Goal: Information Seeking & Learning: Learn about a topic

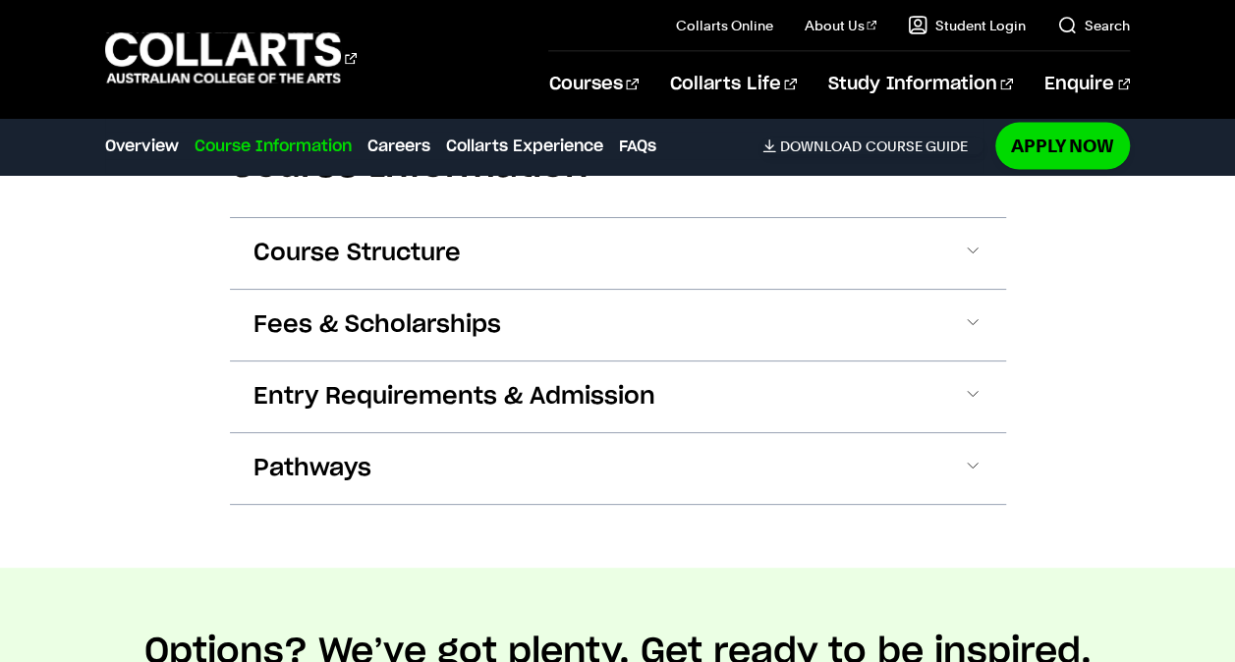
scroll to position [1960, 0]
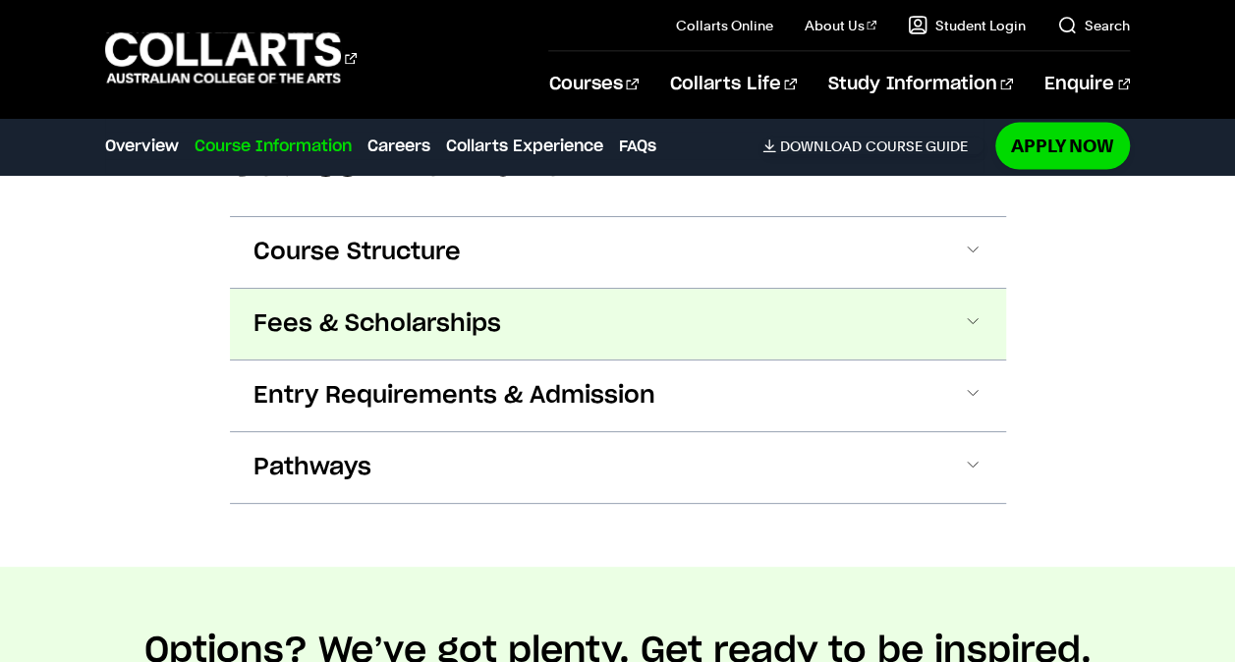
click at [970, 316] on span at bounding box center [973, 324] width 20 height 26
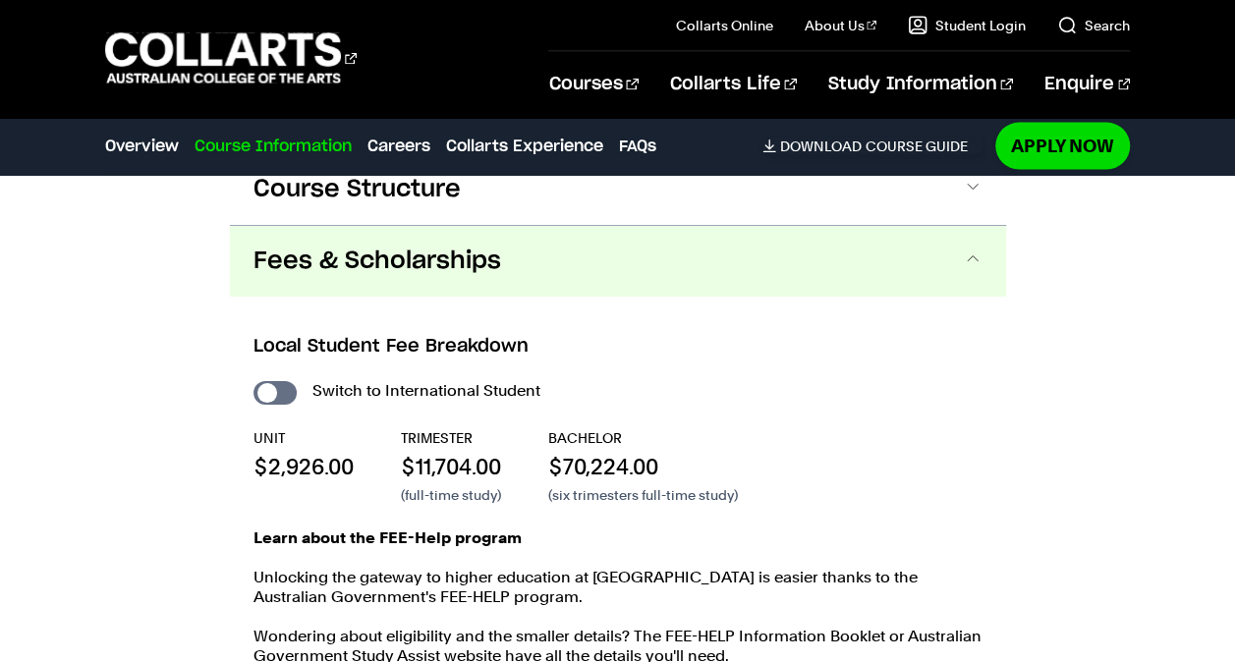
scroll to position [2069, 0]
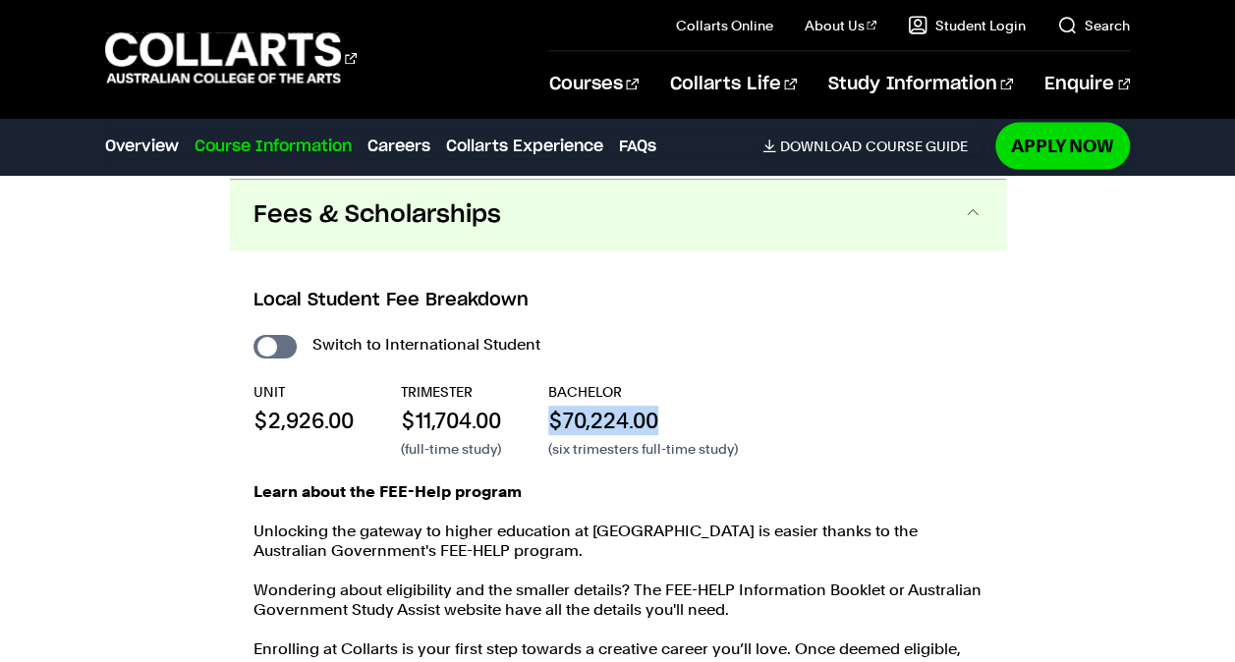
drag, startPoint x: 555, startPoint y: 416, endPoint x: 689, endPoint y: 428, distance: 134.1
click at [689, 428] on p "$70,224.00" at bounding box center [643, 420] width 190 height 29
click at [588, 462] on div "Switch to International Student UNIT $2,926.00 TRIMESTER $11,704.00 (full-time …" at bounding box center [617, 544] width 729 height 426
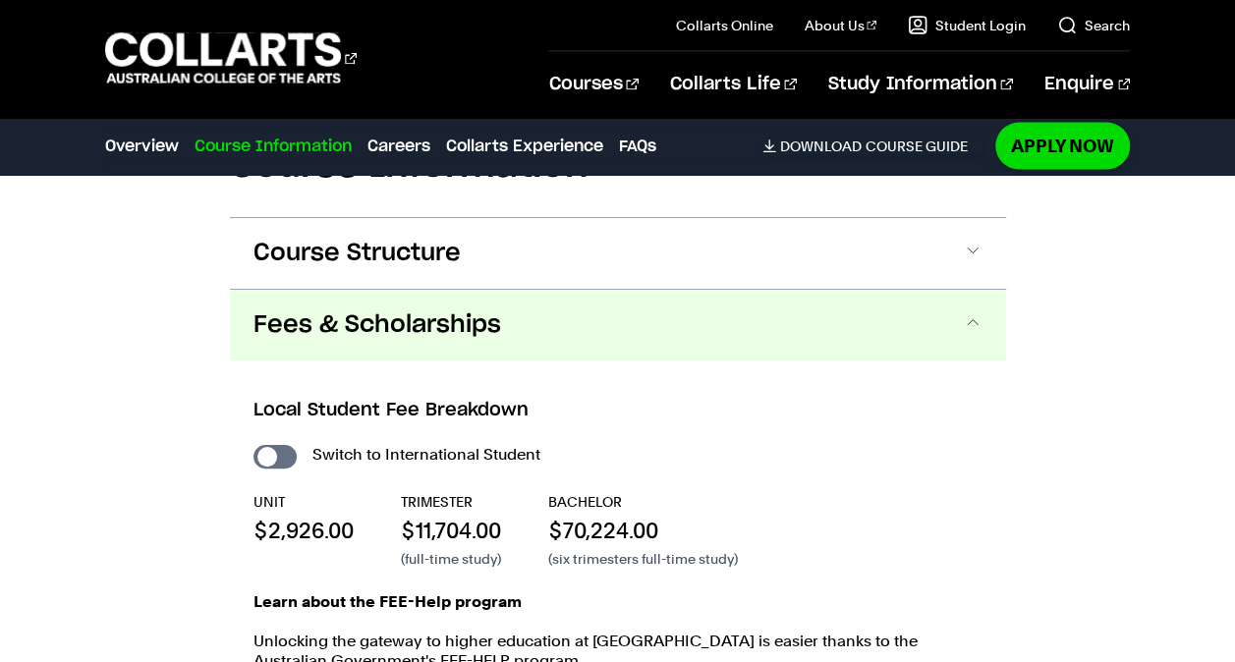
scroll to position [1866, 0]
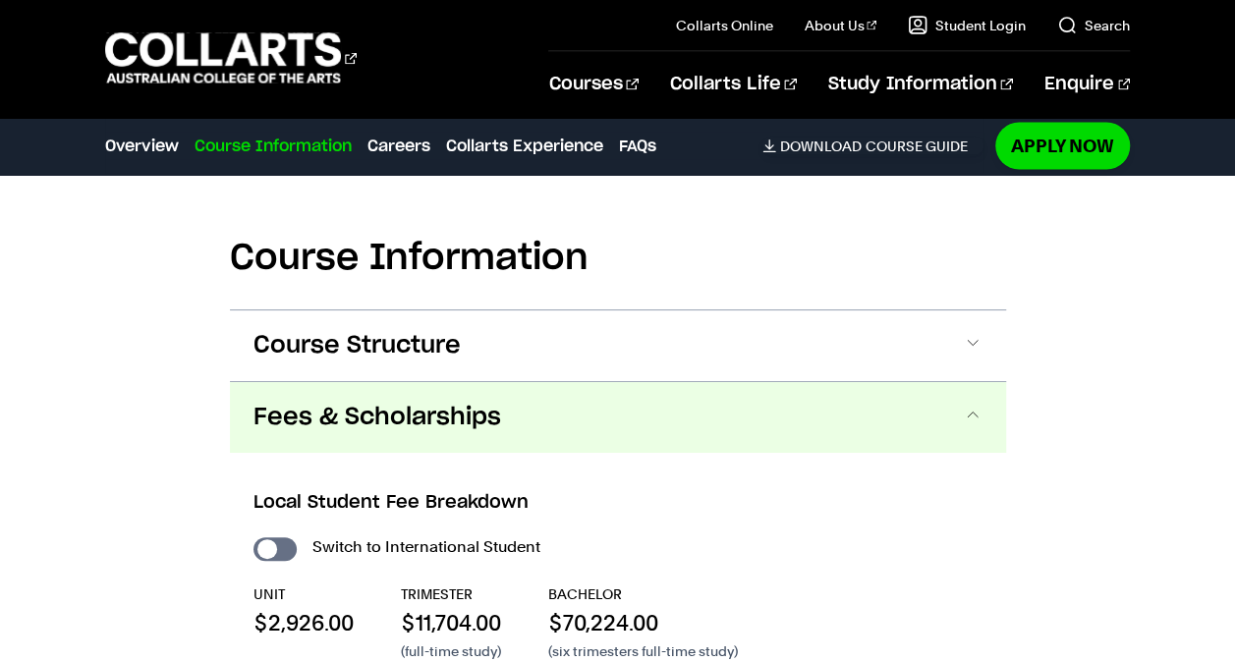
drag, startPoint x: 982, startPoint y: 403, endPoint x: 1079, endPoint y: 406, distance: 97.3
click at [1079, 406] on div "Course Information Course Structure Bachelor of Screen & Media The Bachelor deg…" at bounding box center [617, 665] width 1235 height 1042
click at [971, 411] on span at bounding box center [973, 418] width 20 height 26
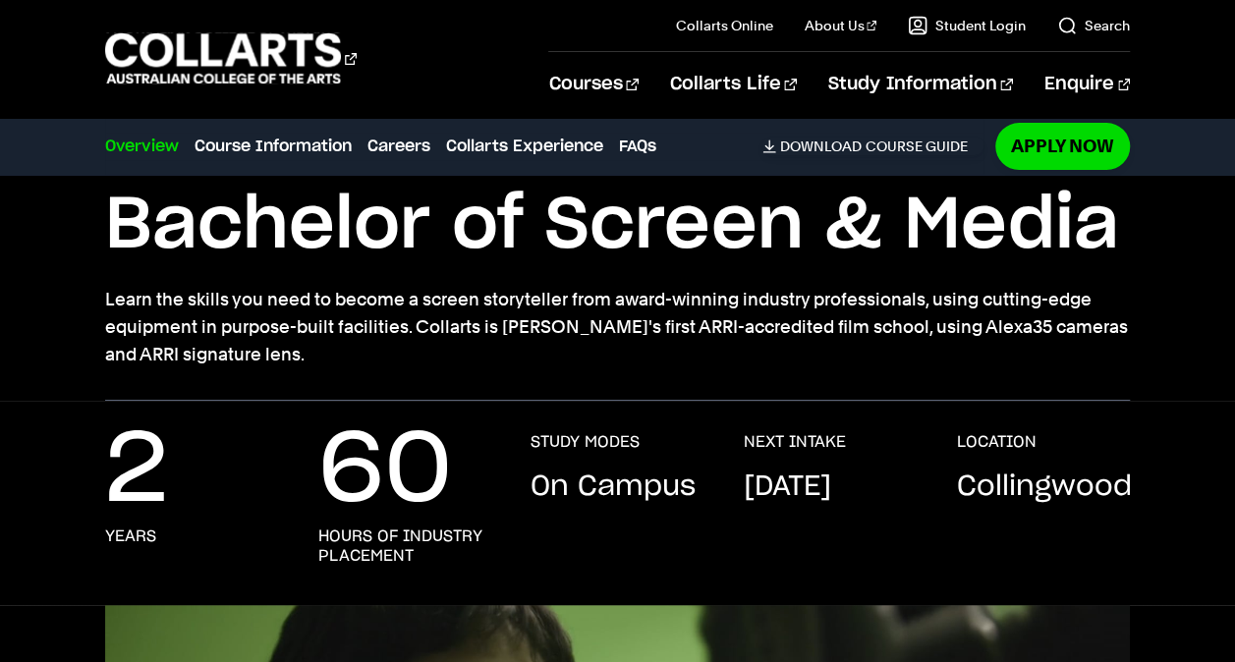
scroll to position [0, 0]
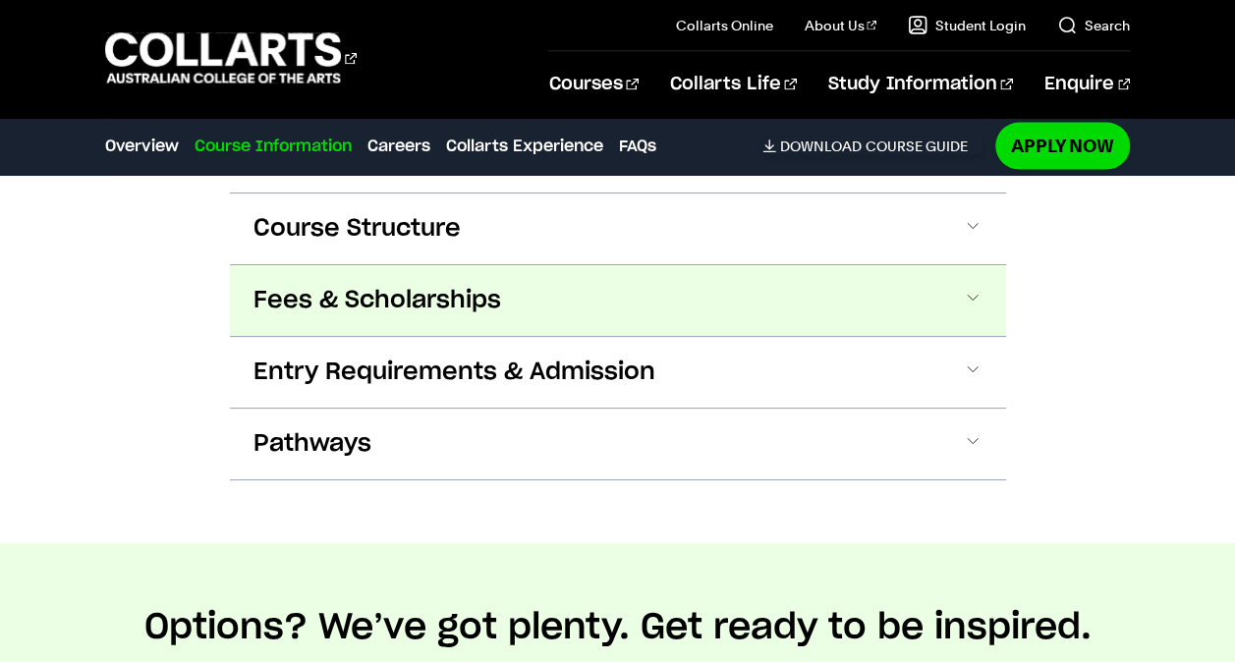
click at [524, 310] on button "Fees & Scholarships" at bounding box center [618, 300] width 776 height 71
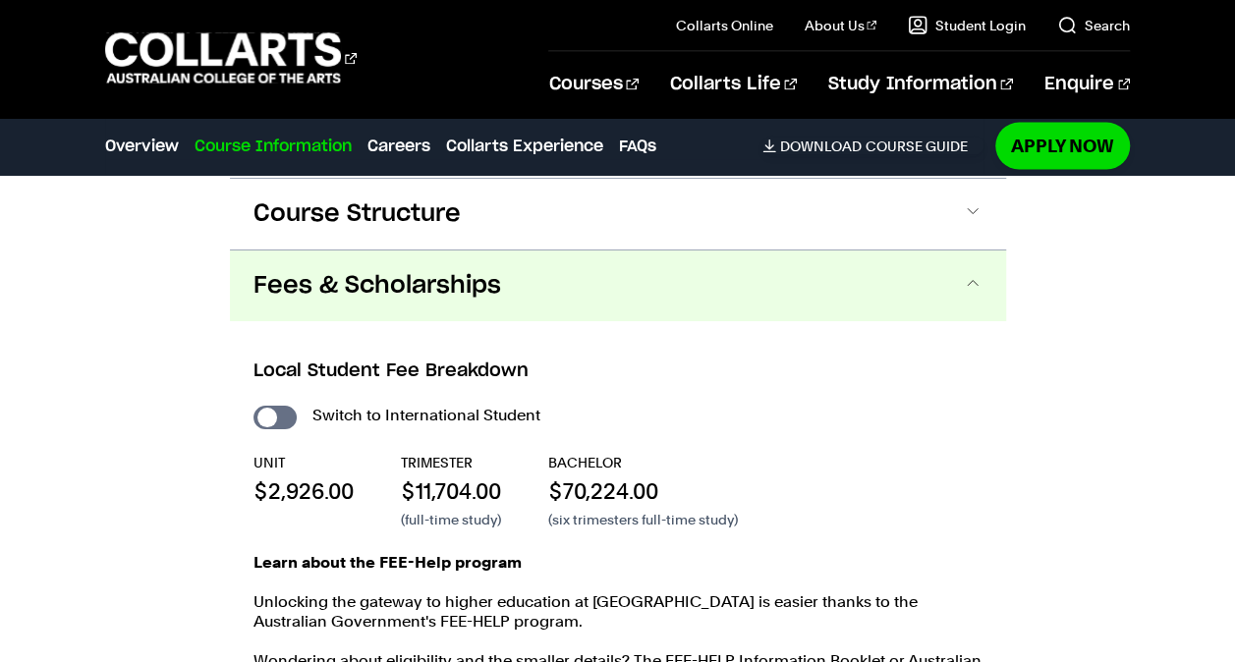
scroll to position [1996, 0]
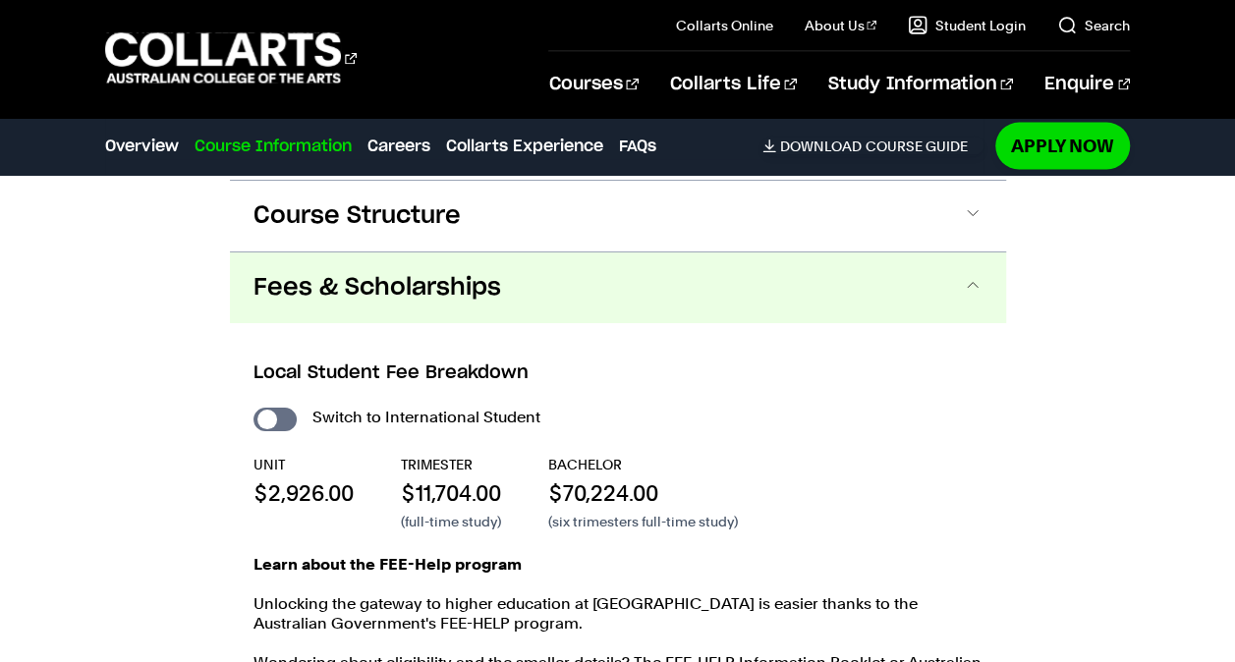
click at [941, 283] on button "Fees & Scholarships" at bounding box center [618, 287] width 776 height 71
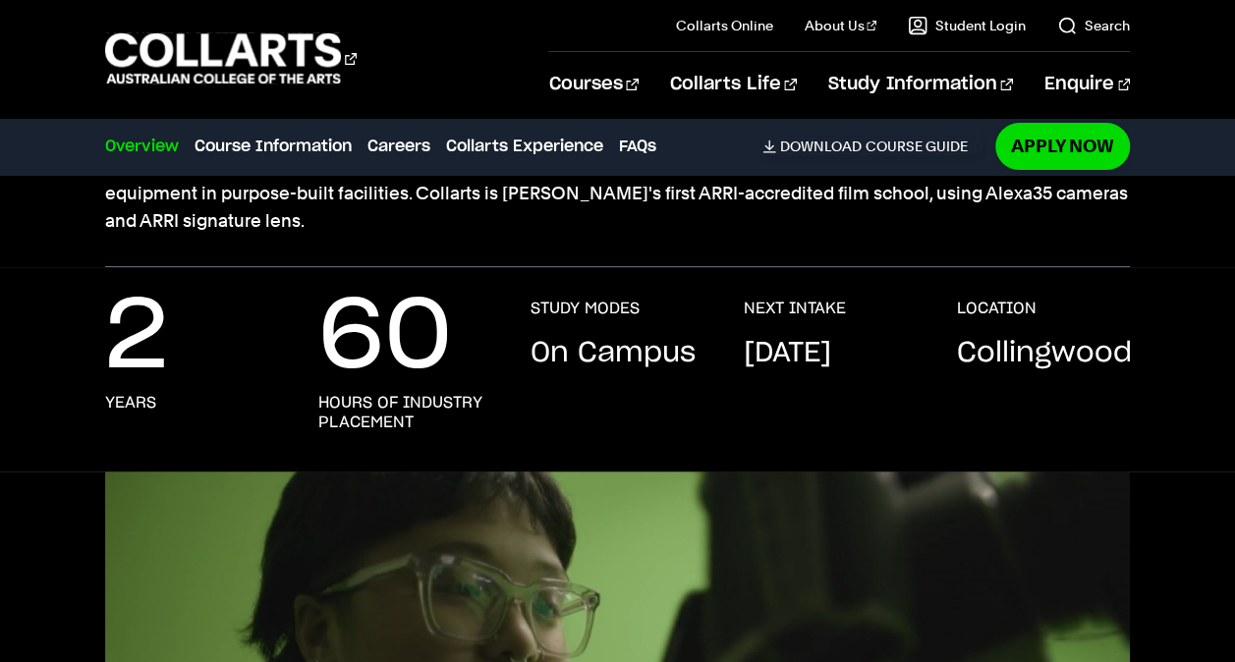
scroll to position [259, 0]
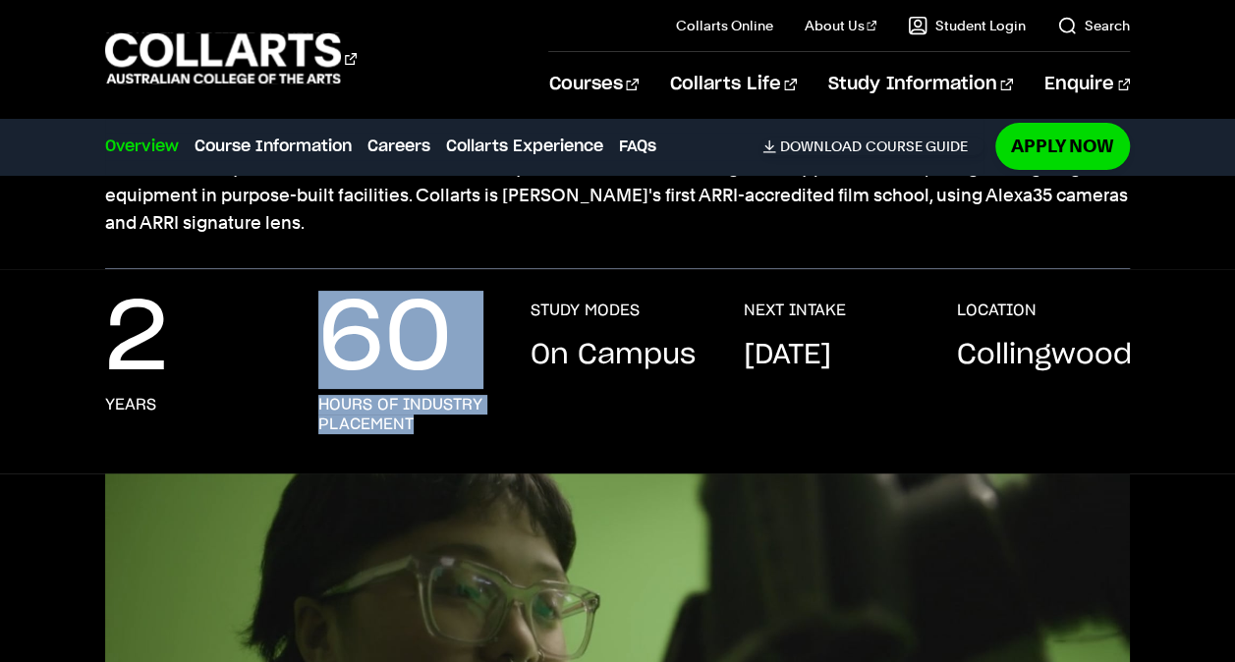
drag, startPoint x: 348, startPoint y: 344, endPoint x: 442, endPoint y: 420, distance: 121.5
click at [442, 420] on div "60 hours of industry placement" at bounding box center [405, 368] width 174 height 134
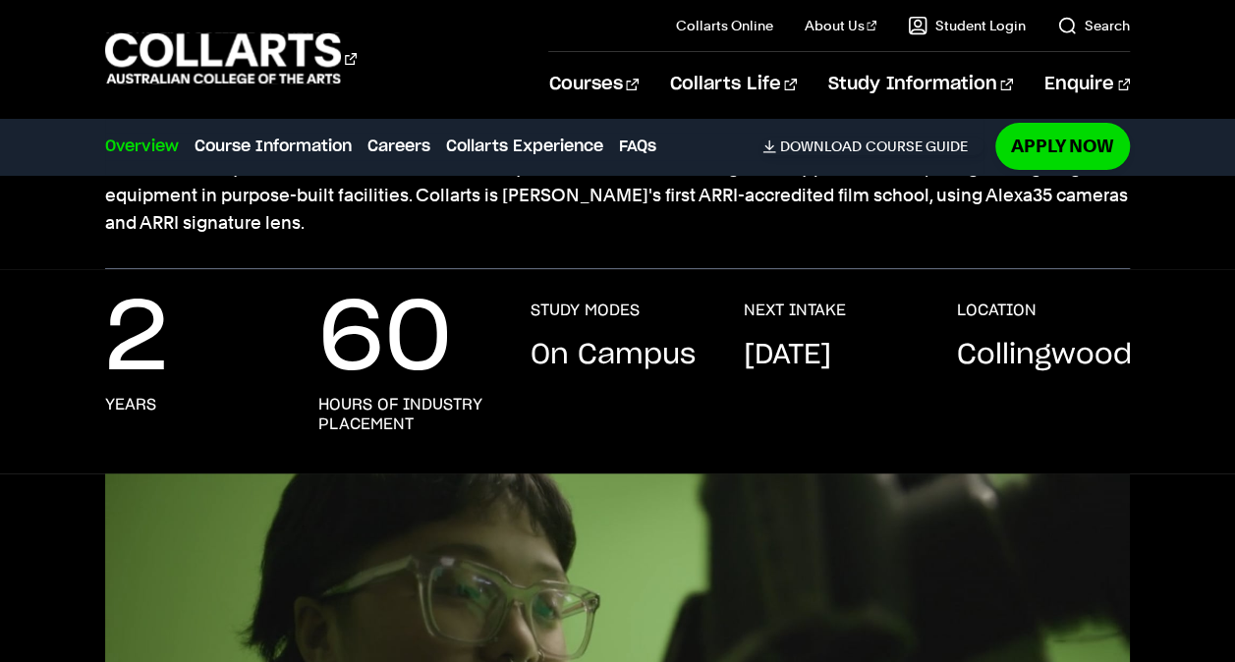
drag, startPoint x: 442, startPoint y: 420, endPoint x: 558, endPoint y: 438, distance: 117.2
click at [558, 438] on div "2 years 60 hours of industry placement STUDY MODES On Campus NEXT INTAKE [DATE]…" at bounding box center [617, 387] width 1024 height 173
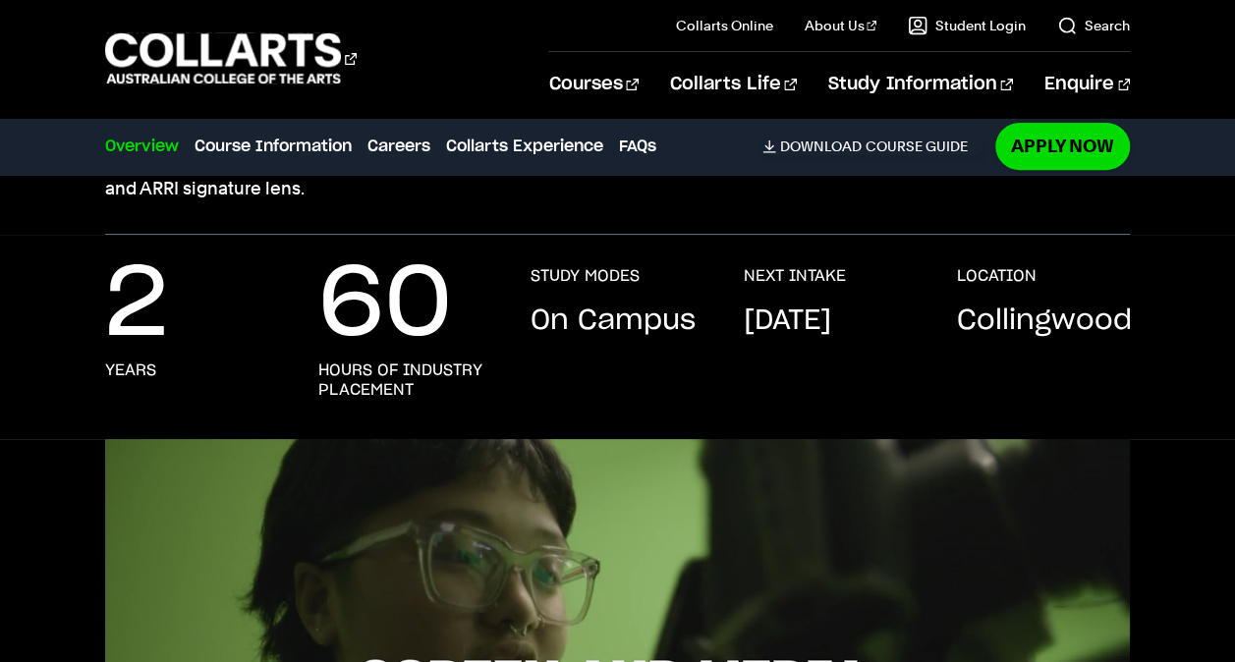
scroll to position [292, 0]
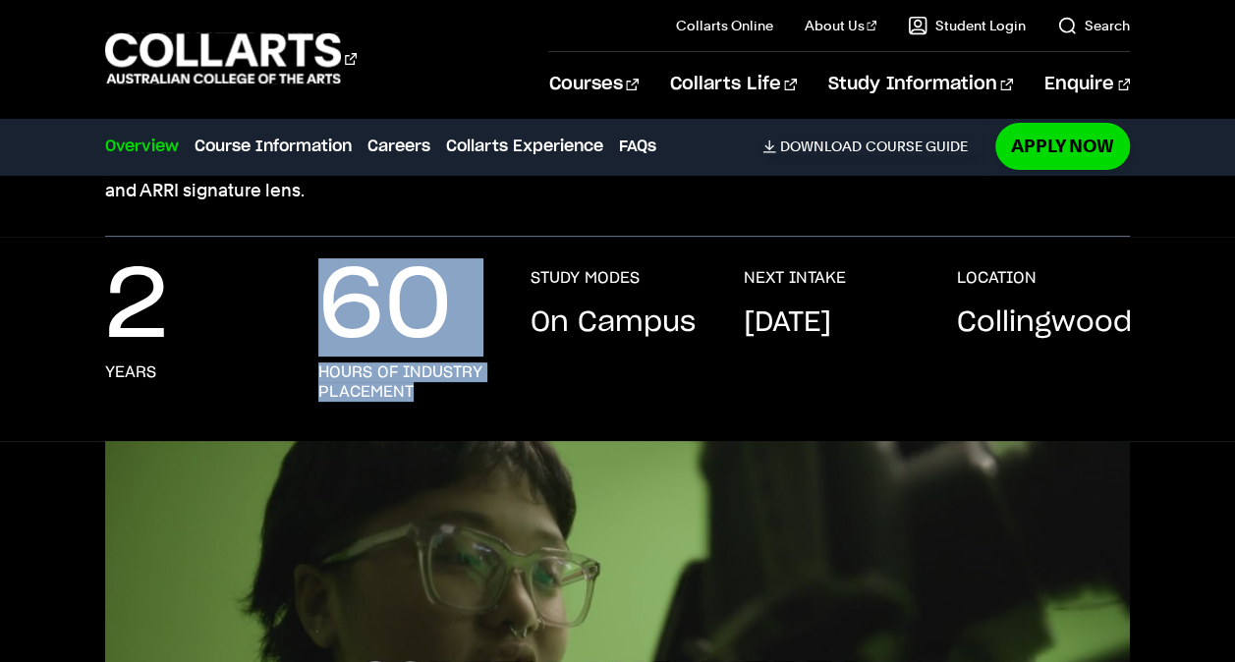
drag, startPoint x: 310, startPoint y: 299, endPoint x: 456, endPoint y: 385, distance: 169.1
click at [456, 385] on div "2 years 60 hours of industry placement STUDY MODES On Campus NEXT INTAKE [DATE]…" at bounding box center [617, 354] width 1024 height 173
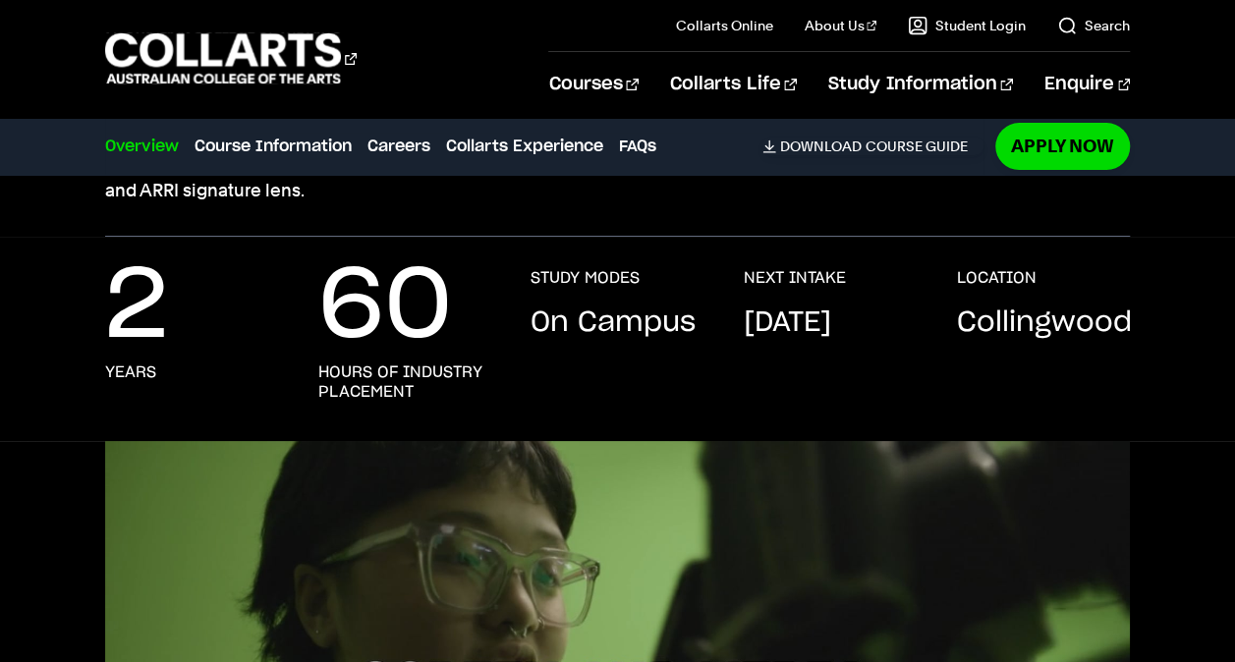
drag, startPoint x: 456, startPoint y: 385, endPoint x: 581, endPoint y: 374, distance: 125.2
click at [581, 374] on div "STUDY MODES On Campus" at bounding box center [617, 335] width 174 height 134
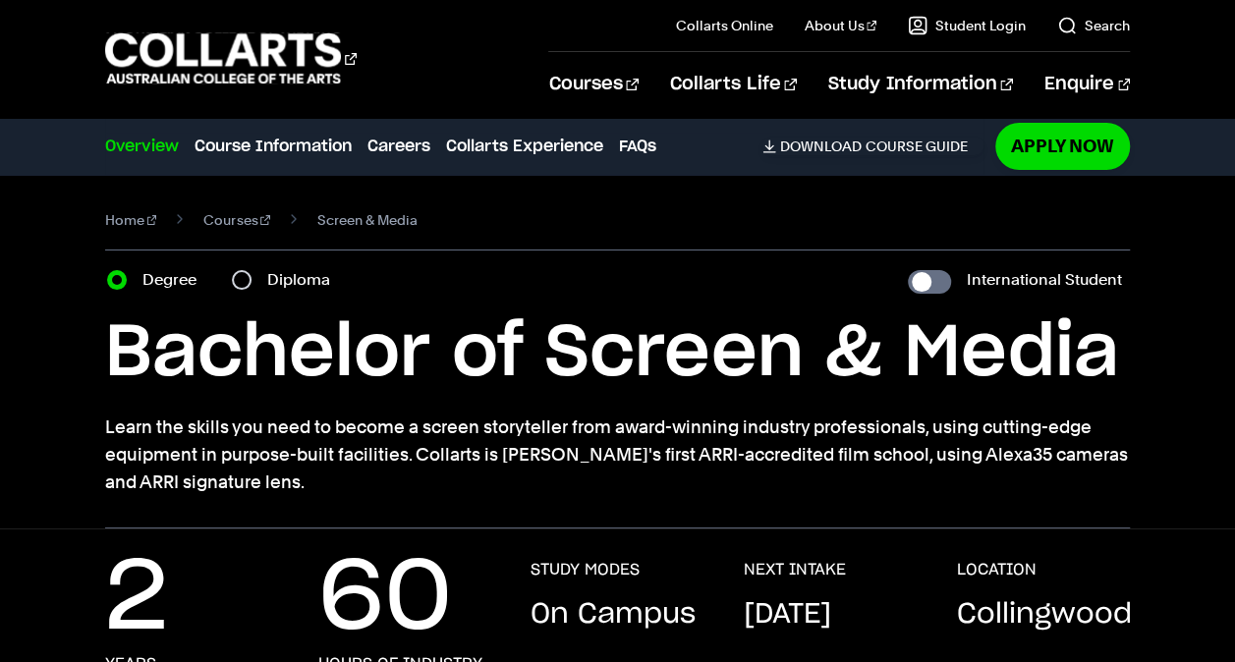
scroll to position [73, 0]
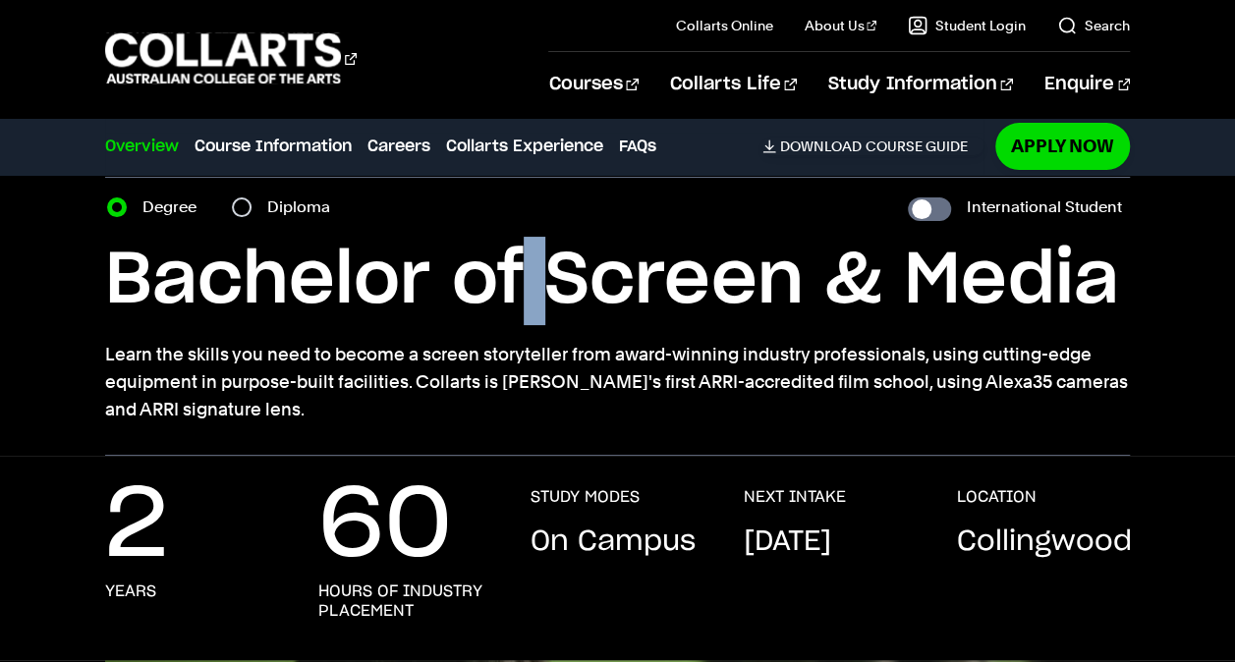
drag, startPoint x: 543, startPoint y: 285, endPoint x: 528, endPoint y: 295, distance: 17.7
click at [528, 295] on h1 "Bachelor of Screen & Media" at bounding box center [617, 281] width 1024 height 88
click at [536, 284] on h1 "Bachelor of Screen & Media" at bounding box center [617, 281] width 1024 height 88
drag, startPoint x: 456, startPoint y: 284, endPoint x: 439, endPoint y: 283, distance: 16.7
click at [439, 283] on h1 "Bachelor of Screen & Media" at bounding box center [617, 281] width 1024 height 88
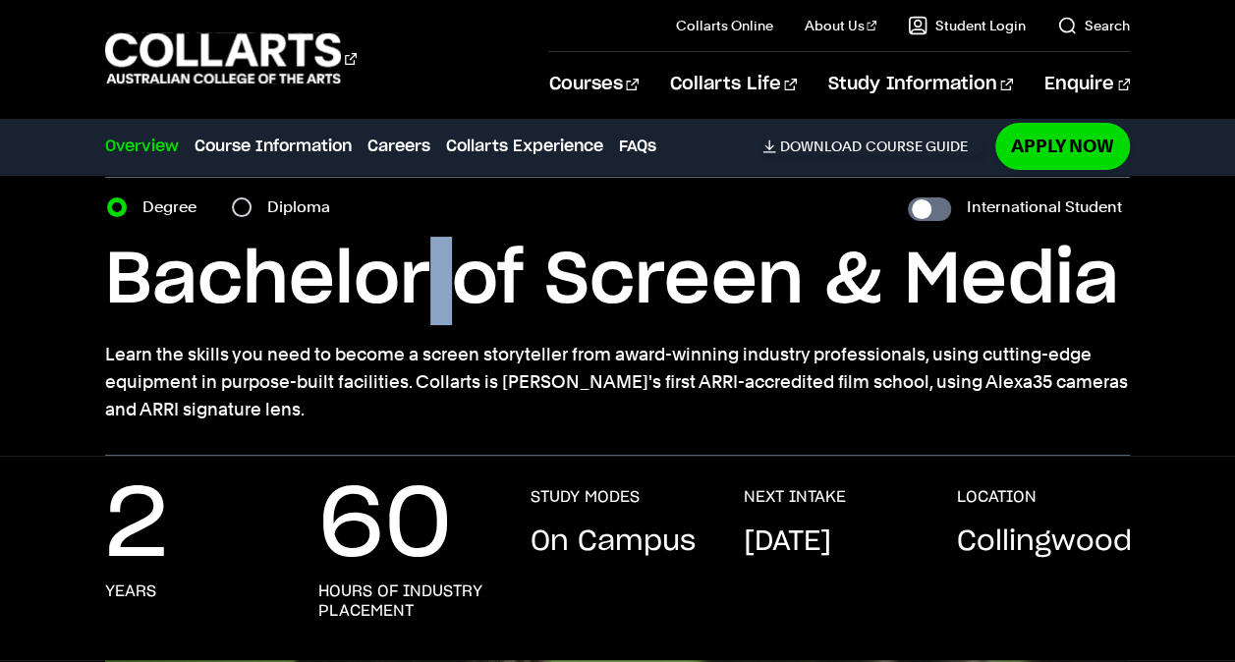
click at [432, 283] on h1 "Bachelor of Screen & Media" at bounding box center [617, 281] width 1024 height 88
drag, startPoint x: 792, startPoint y: 278, endPoint x: 815, endPoint y: 271, distance: 24.6
click at [815, 271] on h1 "Bachelor of Screen & Media" at bounding box center [617, 281] width 1024 height 88
drag, startPoint x: 887, startPoint y: 285, endPoint x: 910, endPoint y: 291, distance: 23.3
click at [910, 291] on h1 "Bachelor of Screen & Media" at bounding box center [617, 281] width 1024 height 88
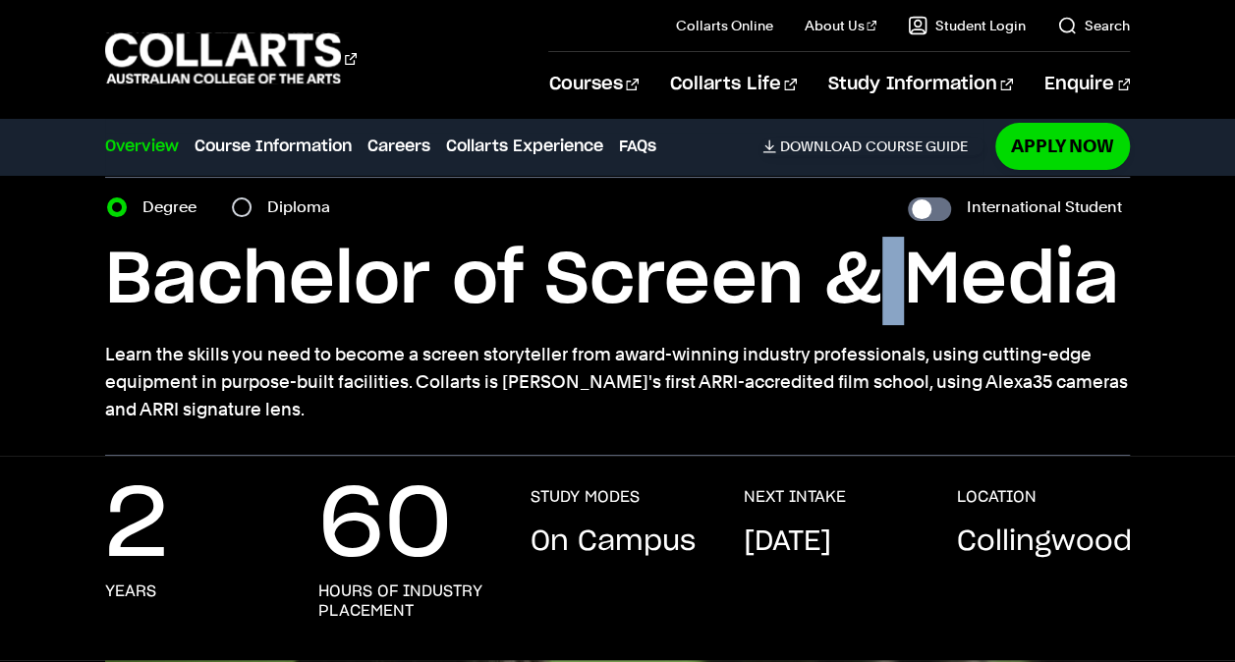
click at [884, 264] on h1 "Bachelor of Screen & Media" at bounding box center [617, 281] width 1024 height 88
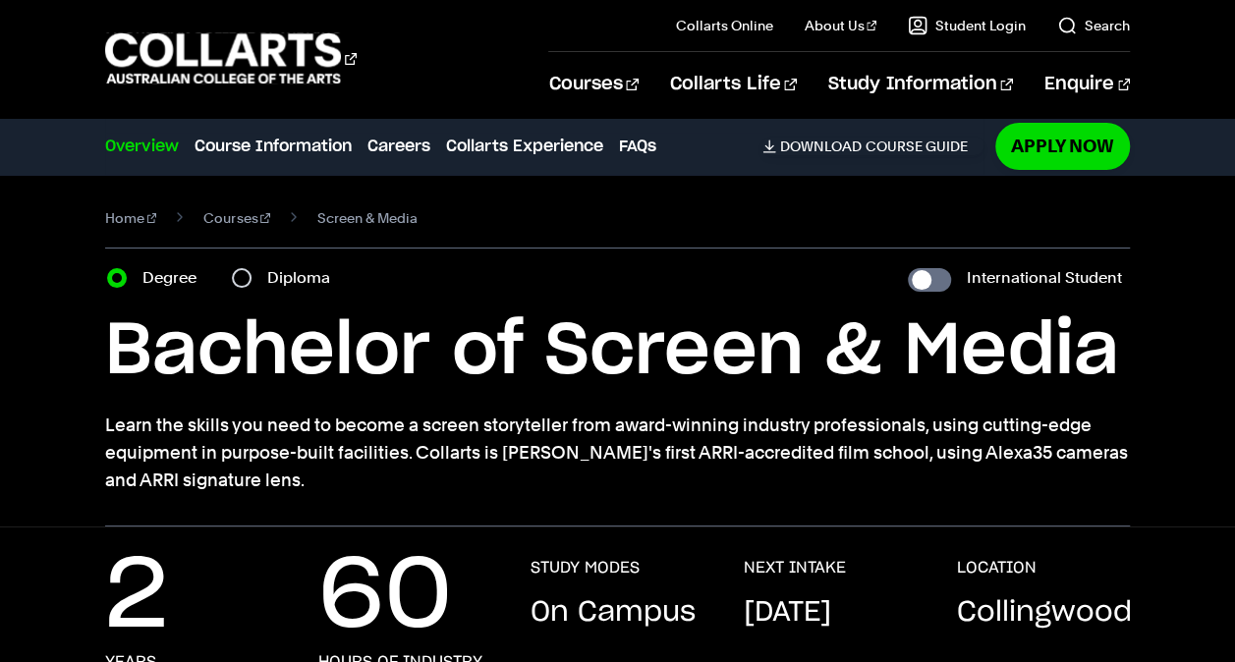
scroll to position [1, 0]
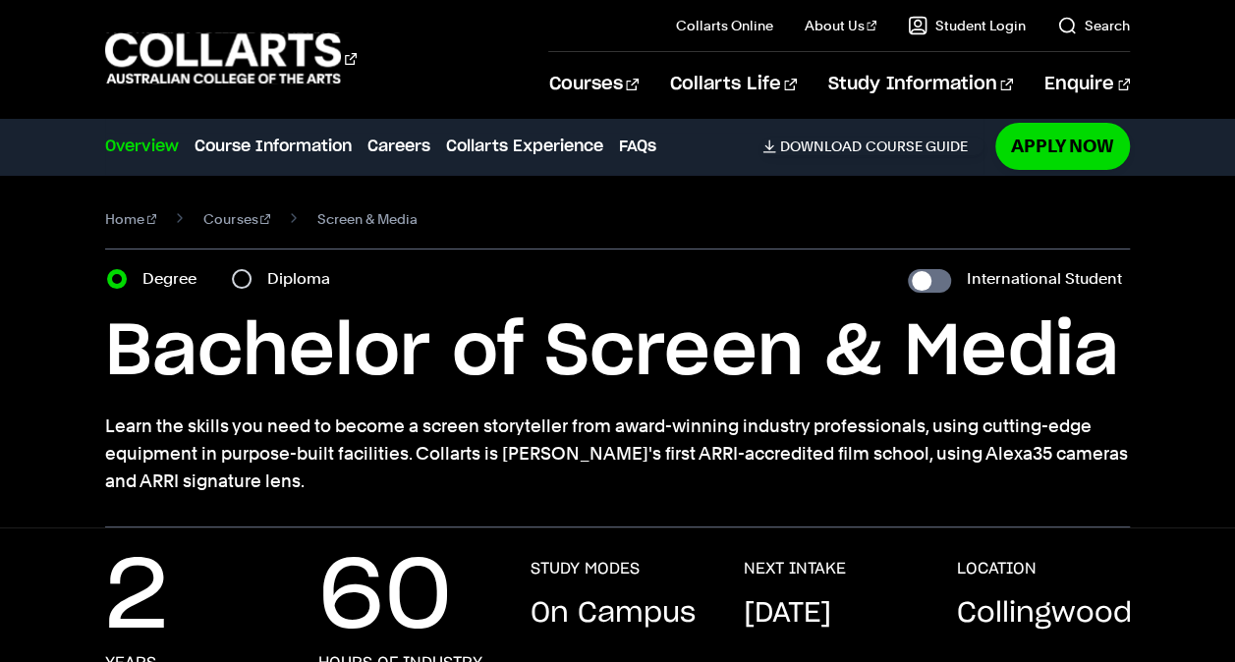
drag, startPoint x: 650, startPoint y: 359, endPoint x: 665, endPoint y: 359, distance: 14.7
click at [665, 359] on h1 "Bachelor of Screen & Media" at bounding box center [617, 352] width 1024 height 88
drag, startPoint x: 638, startPoint y: 356, endPoint x: 698, endPoint y: 357, distance: 59.9
click at [698, 357] on h1 "Bachelor of Screen & Media" at bounding box center [617, 352] width 1024 height 88
drag, startPoint x: 698, startPoint y: 357, endPoint x: 658, endPoint y: 363, distance: 40.9
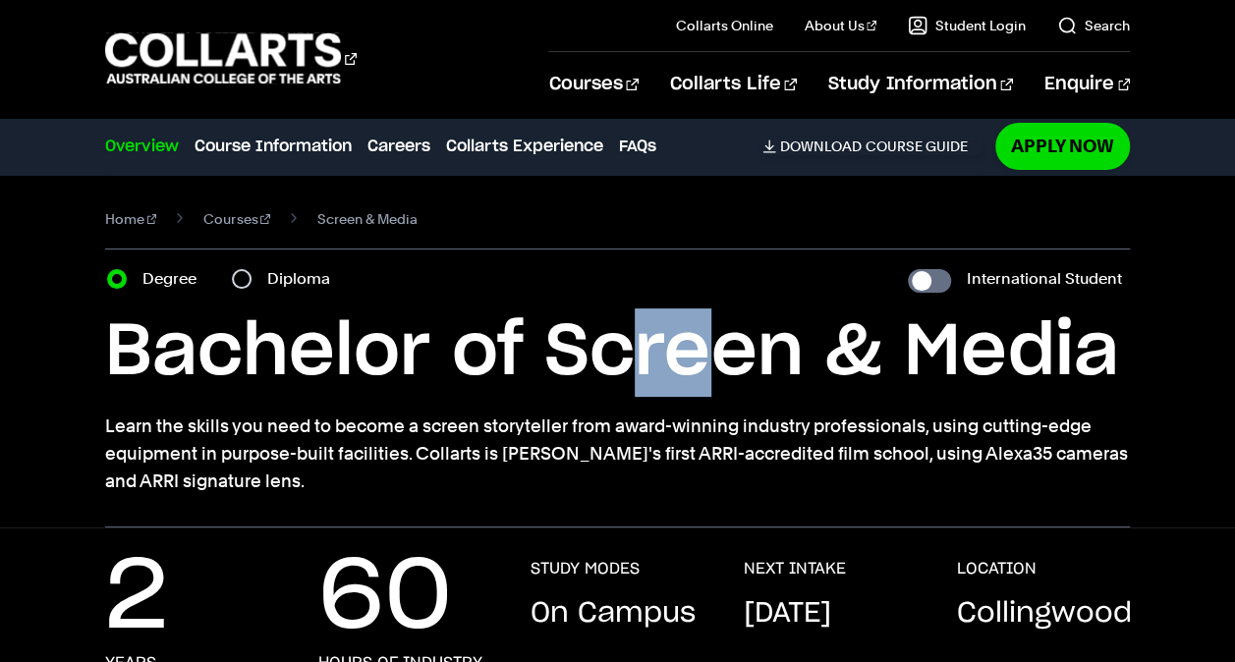
click at [658, 363] on h1 "Bachelor of Screen & Media" at bounding box center [617, 352] width 1024 height 88
click at [640, 384] on h1 "Bachelor of Screen & Media" at bounding box center [617, 352] width 1024 height 88
click at [944, 287] on input "International Student" at bounding box center [929, 281] width 43 height 24
checkbox input "true"
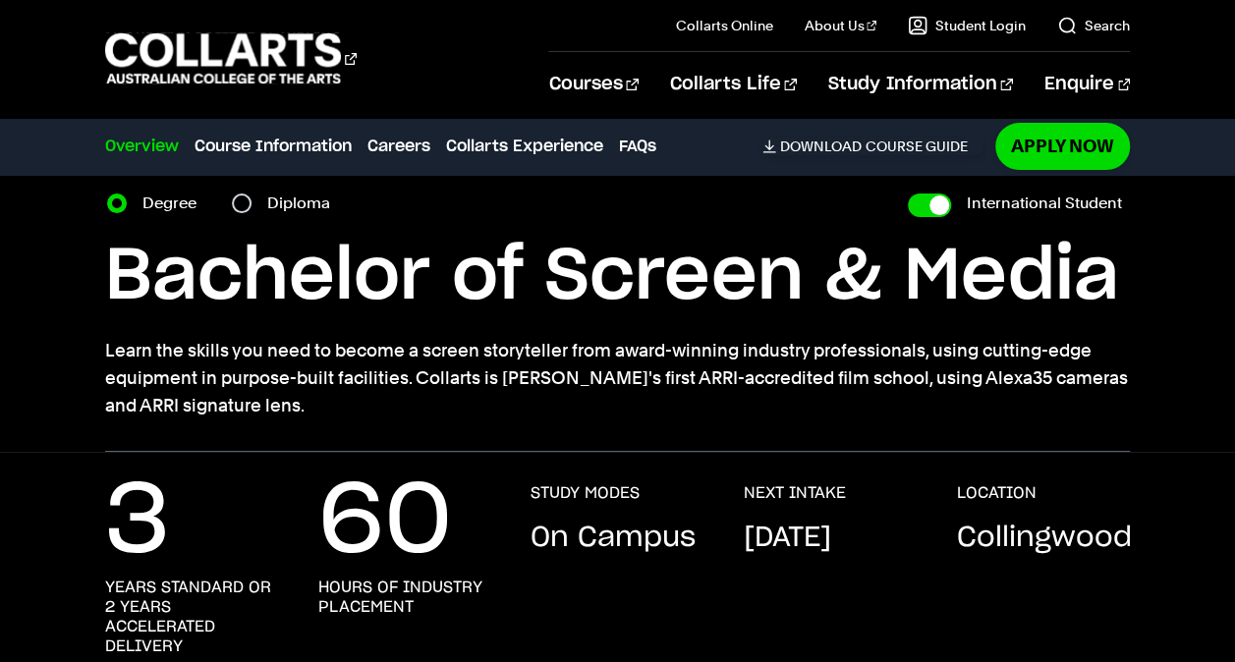
scroll to position [76, 0]
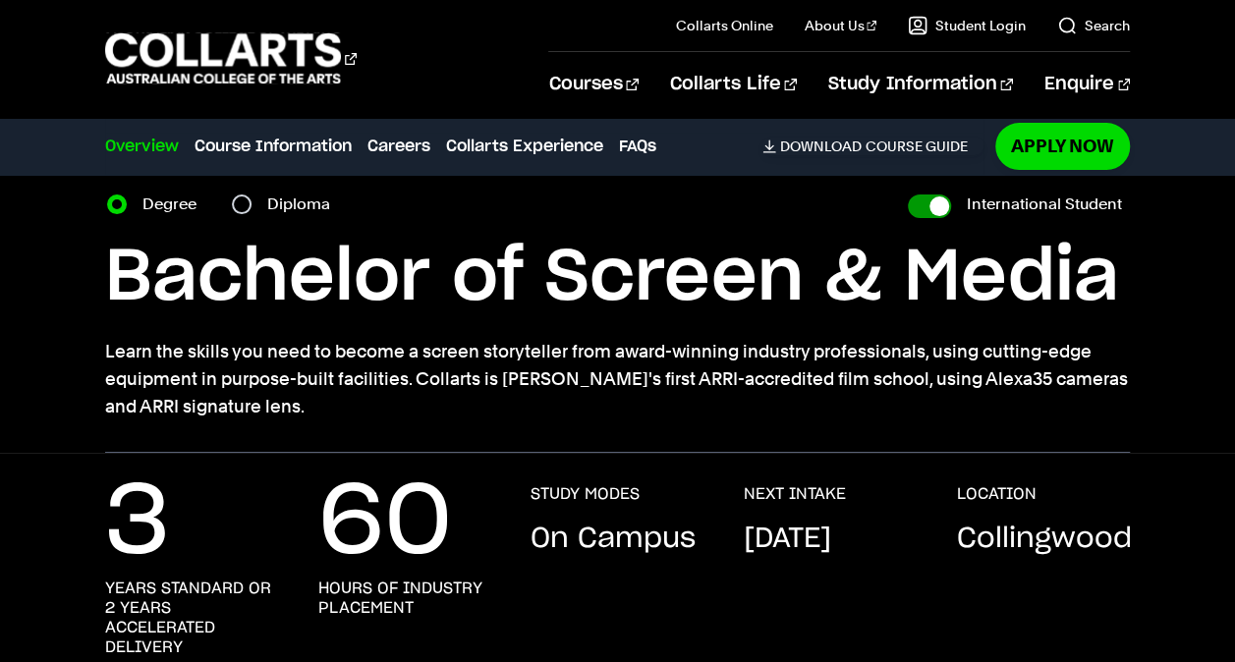
click at [929, 214] on input "International Student" at bounding box center [929, 206] width 43 height 24
checkbox input "false"
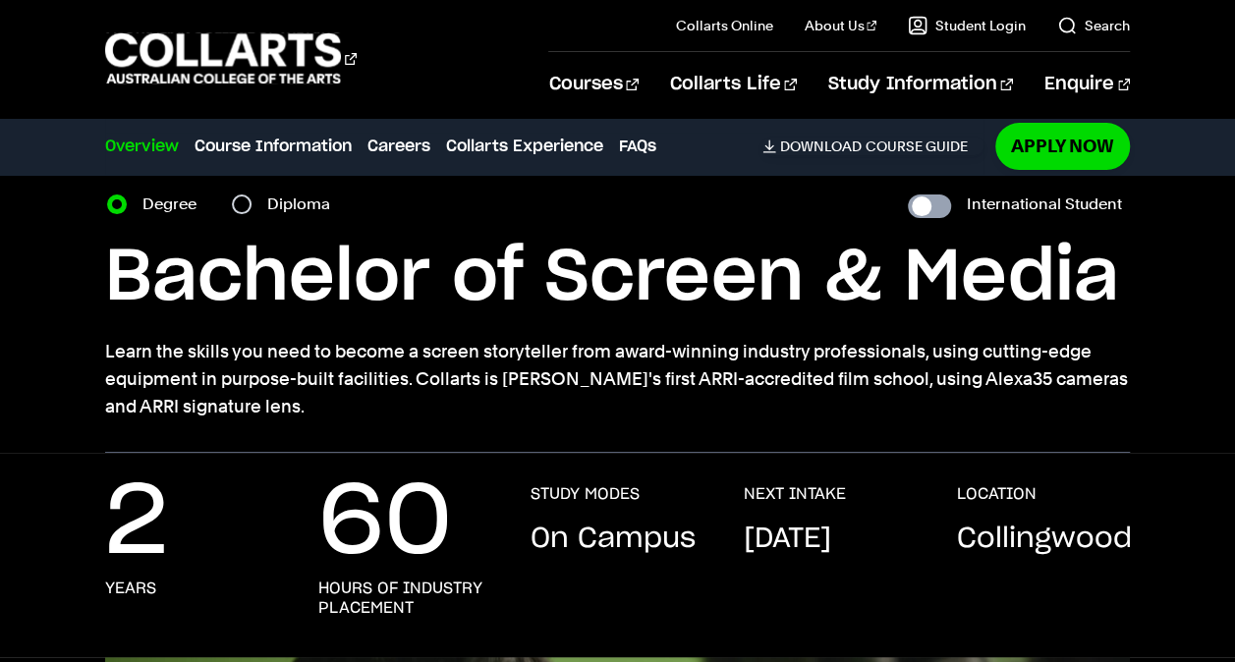
click at [929, 214] on input "International Student" at bounding box center [929, 206] width 43 height 24
checkbox input "true"
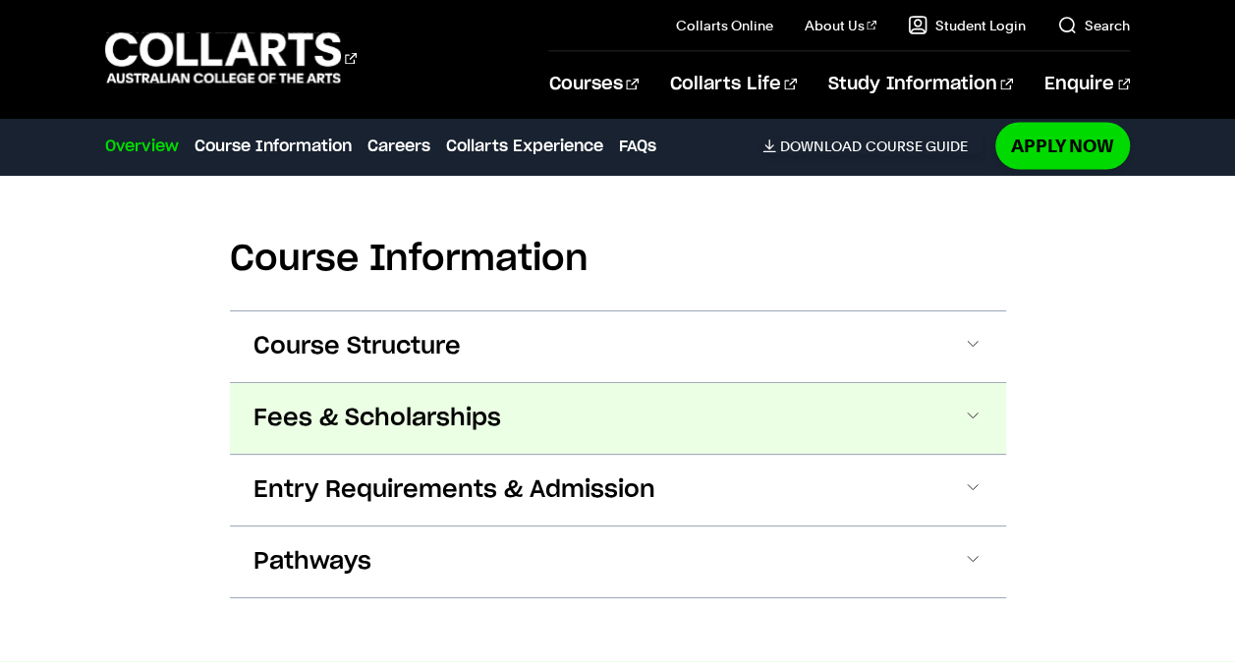
click at [0, 0] on button "Fees & Scholarships" at bounding box center [0, 0] width 0 height 0
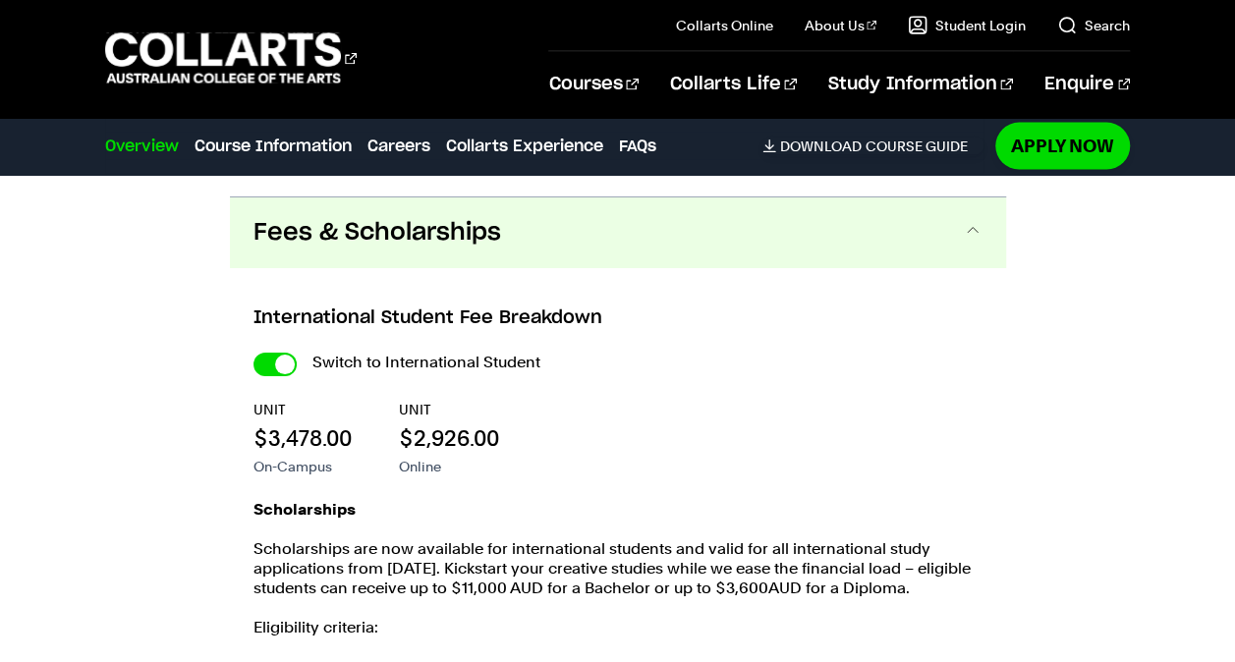
scroll to position [2108, 0]
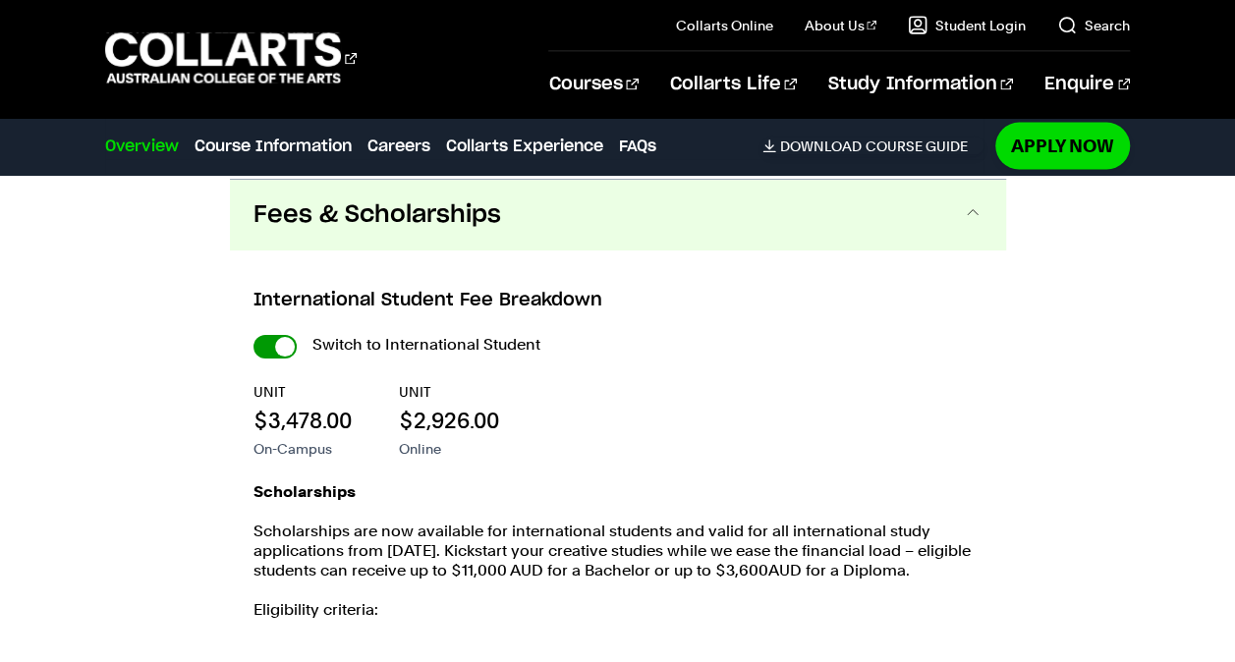
click at [281, 337] on input "International Student" at bounding box center [274, 347] width 43 height 24
checkbox input "false"
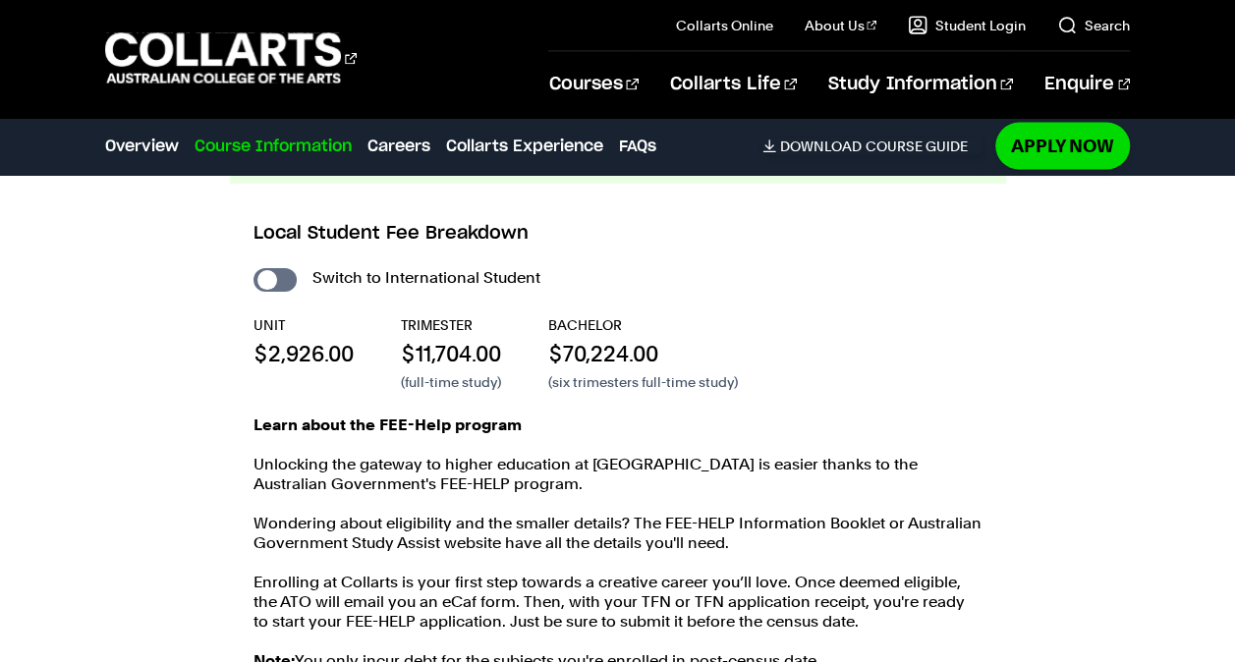
scroll to position [2135, 0]
drag, startPoint x: 299, startPoint y: 346, endPoint x: 261, endPoint y: 271, distance: 83.5
click at [261, 271] on input "International Student" at bounding box center [274, 280] width 43 height 24
checkbox input "true"
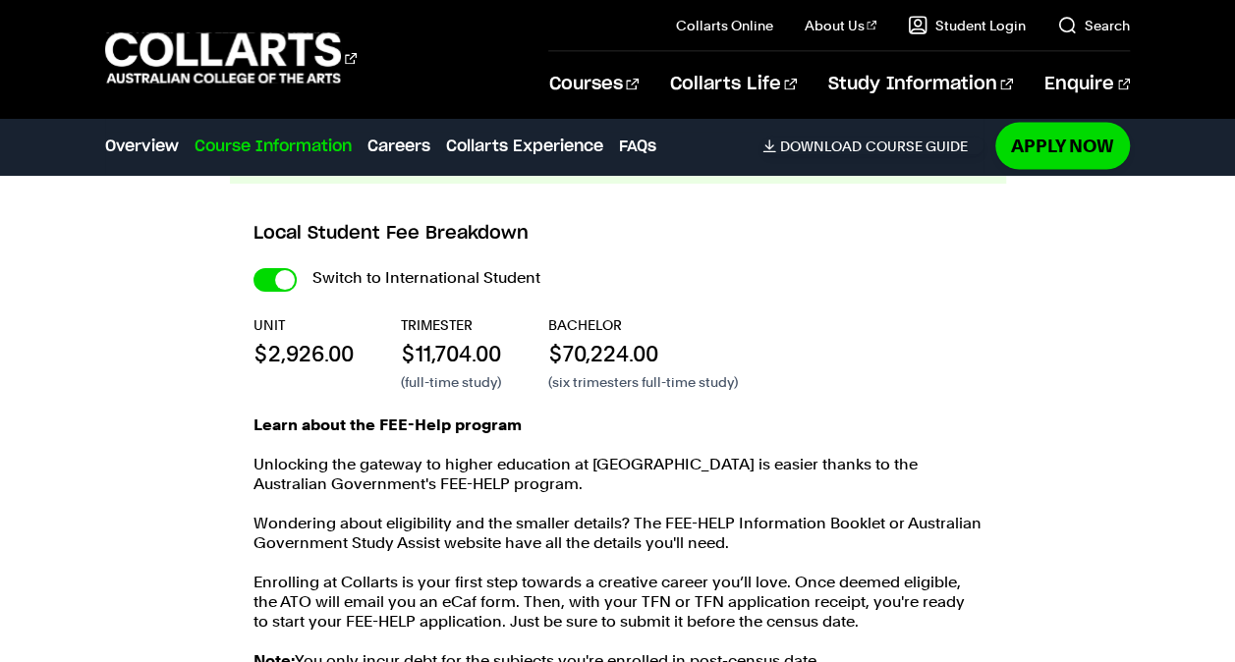
checkbox input "true"
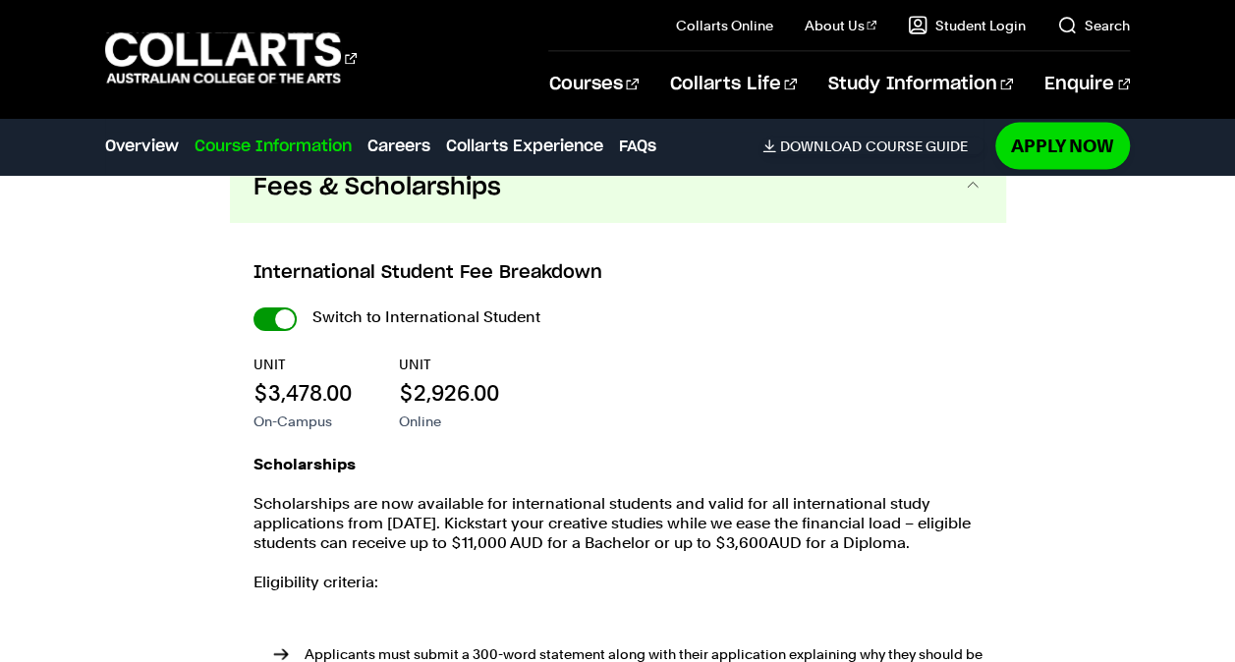
click at [0, 0] on input "International Student" at bounding box center [0, 0] width 0 height 0
checkbox input "false"
